Goal: Navigation & Orientation: Find specific page/section

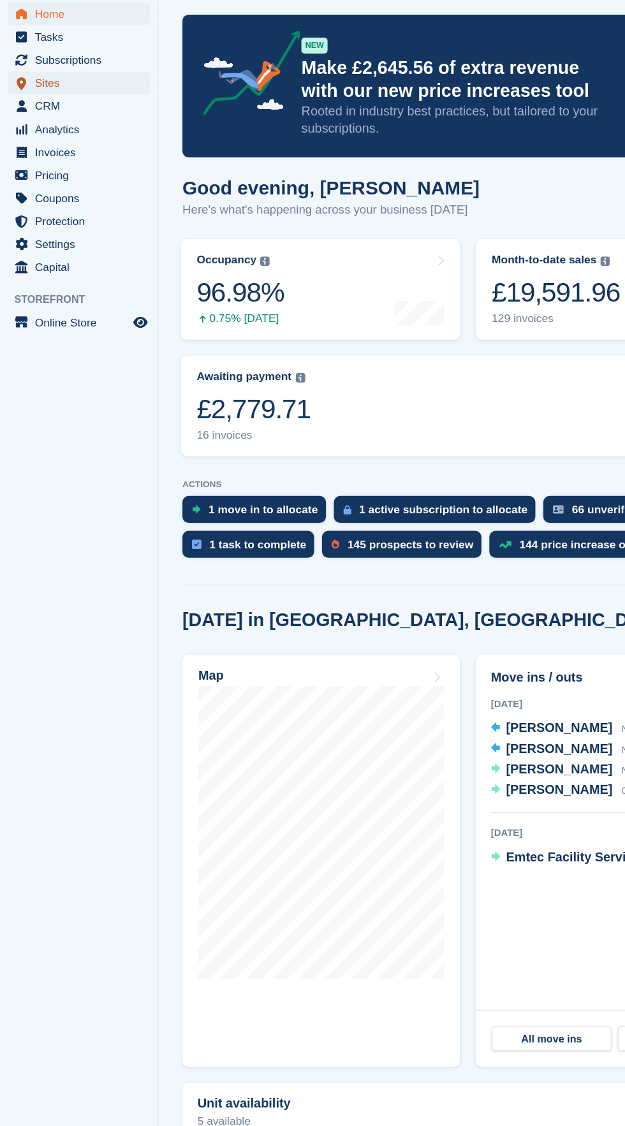
click at [102, 115] on span "Sites" at bounding box center [66, 110] width 77 height 18
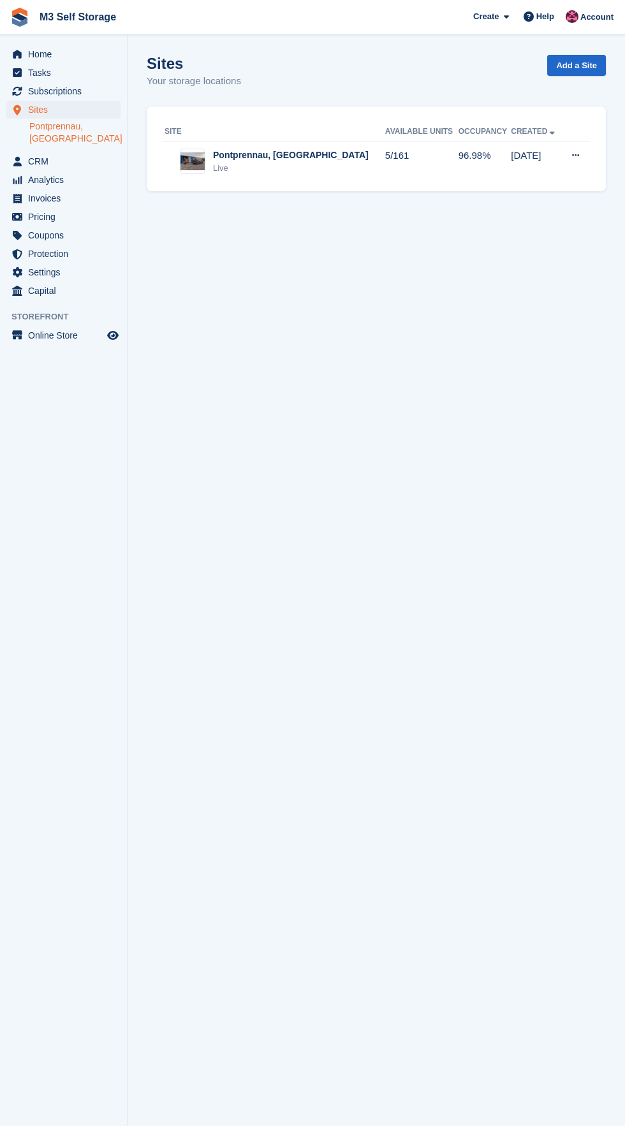
click at [112, 124] on link "Pontprennau, [GEOGRAPHIC_DATA]" at bounding box center [74, 133] width 91 height 24
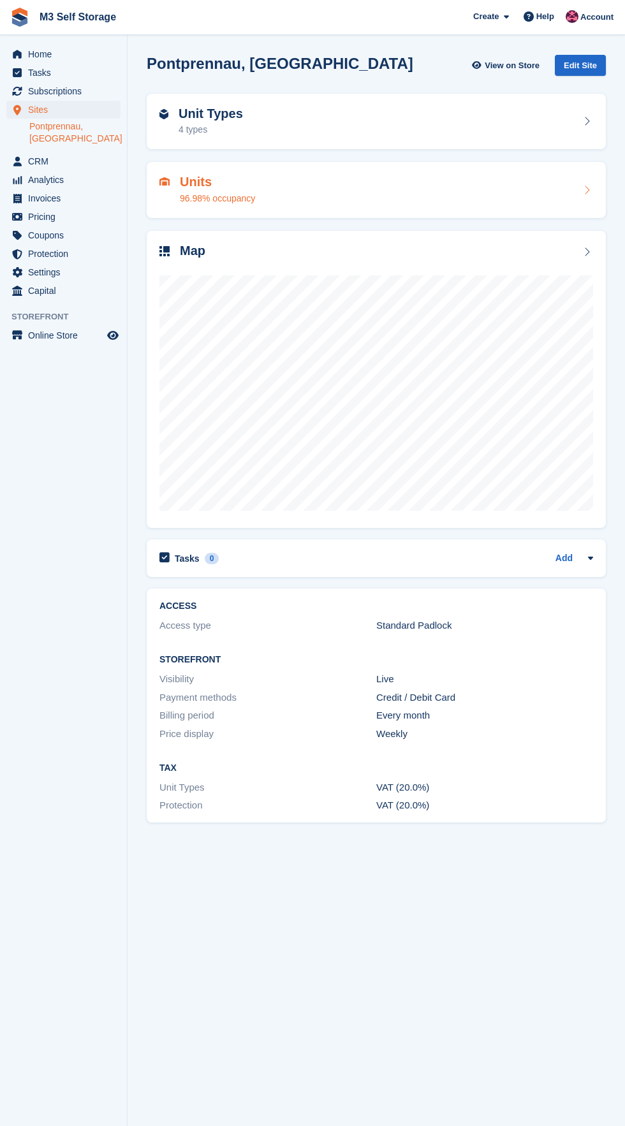
click at [249, 177] on h2 "Units" at bounding box center [217, 182] width 75 height 15
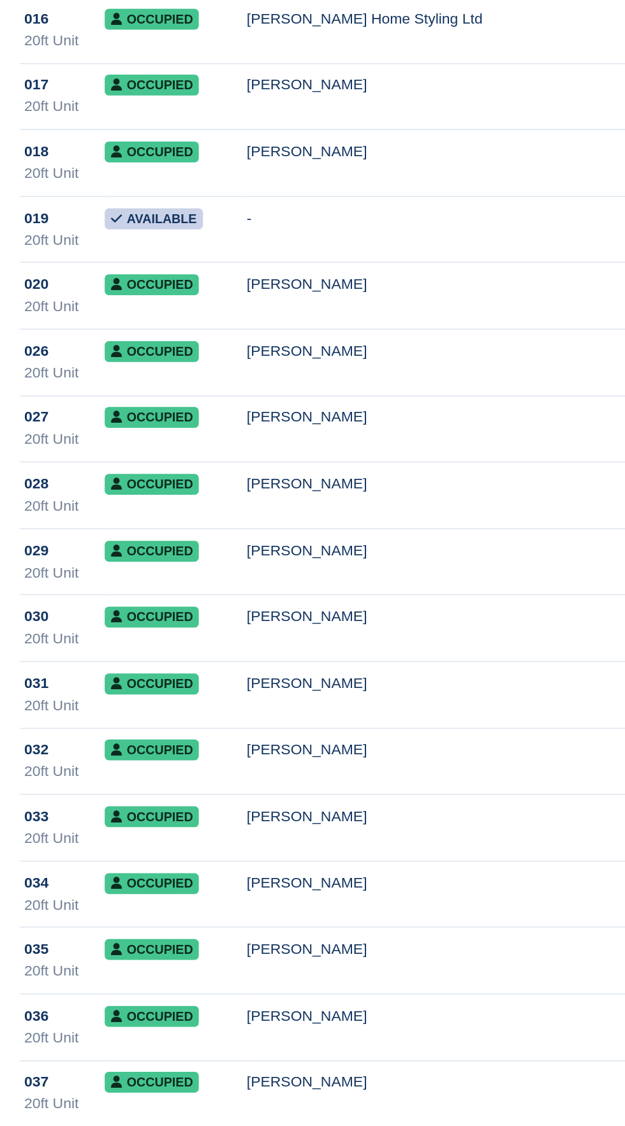
scroll to position [412, 0]
